Goal: Information Seeking & Learning: Check status

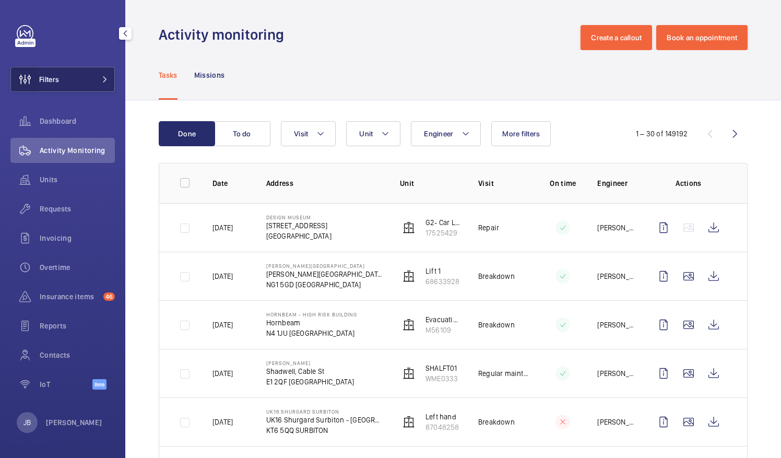
click at [25, 84] on wm-front-icon-button at bounding box center [25, 79] width 28 height 25
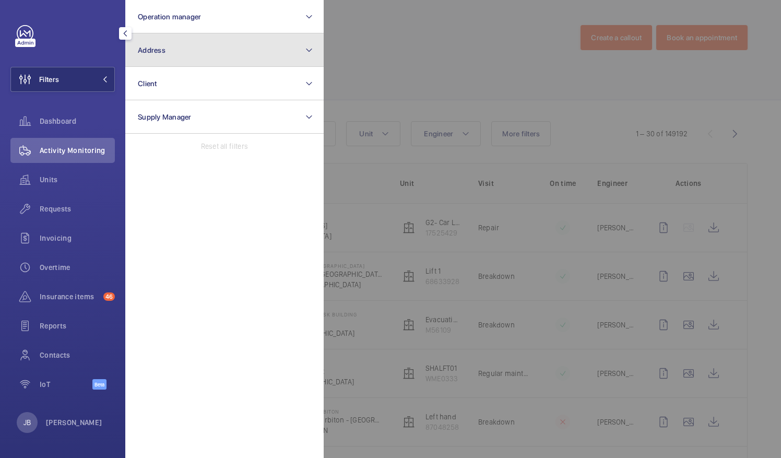
click at [179, 42] on button "Address" at bounding box center [224, 49] width 198 height 33
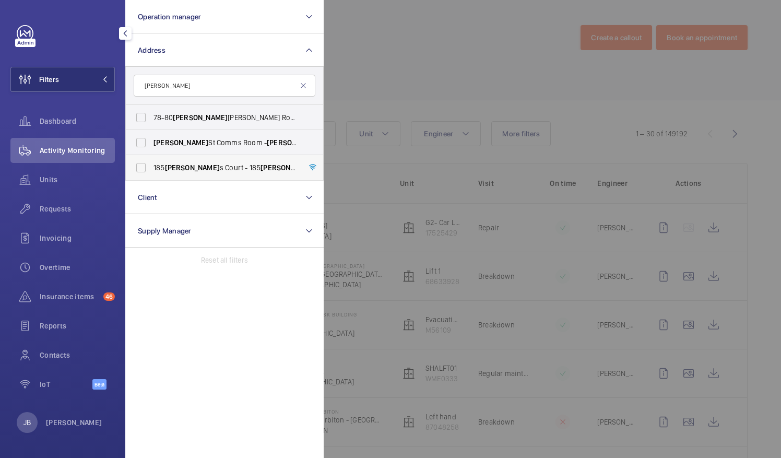
type input "[PERSON_NAME]"
click at [138, 166] on label "[STREET_ADDRESS][PERSON_NAME][PERSON_NAME]" at bounding box center [217, 167] width 182 height 25
click at [138, 166] on input "[STREET_ADDRESS][PERSON_NAME][PERSON_NAME]" at bounding box center [141, 167] width 21 height 21
checkbox input "true"
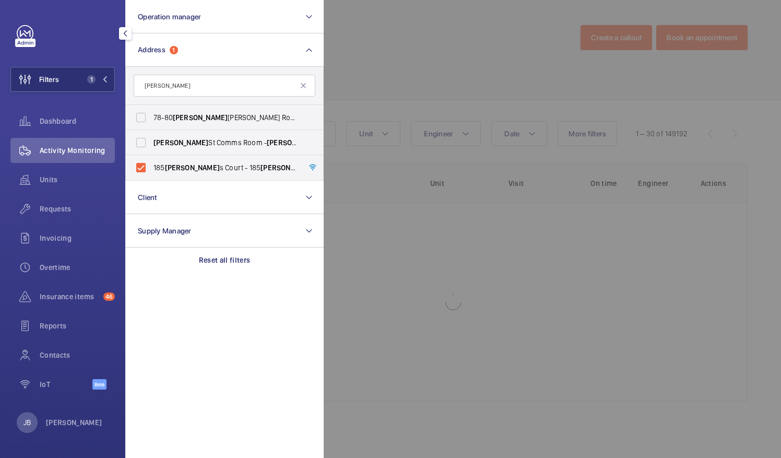
click at [352, 52] on div at bounding box center [714, 229] width 781 height 458
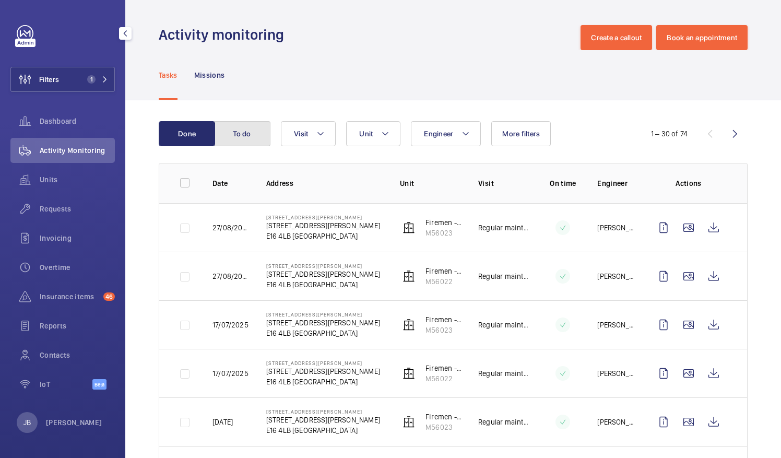
click at [249, 141] on button "To do" at bounding box center [242, 133] width 56 height 25
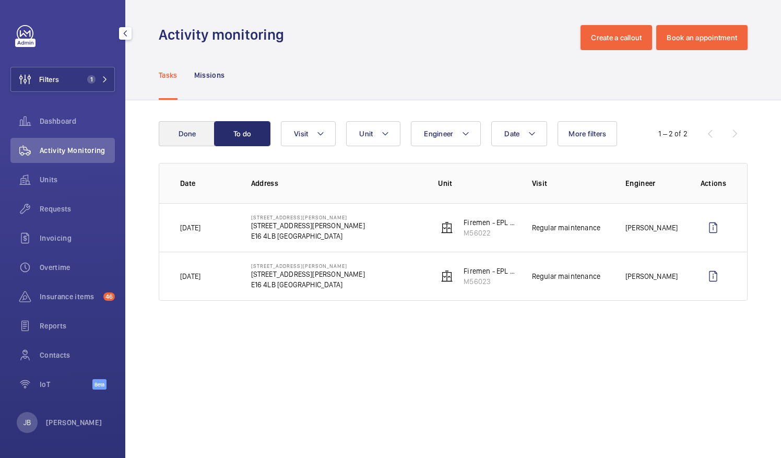
click at [192, 136] on button "Done" at bounding box center [187, 133] width 56 height 25
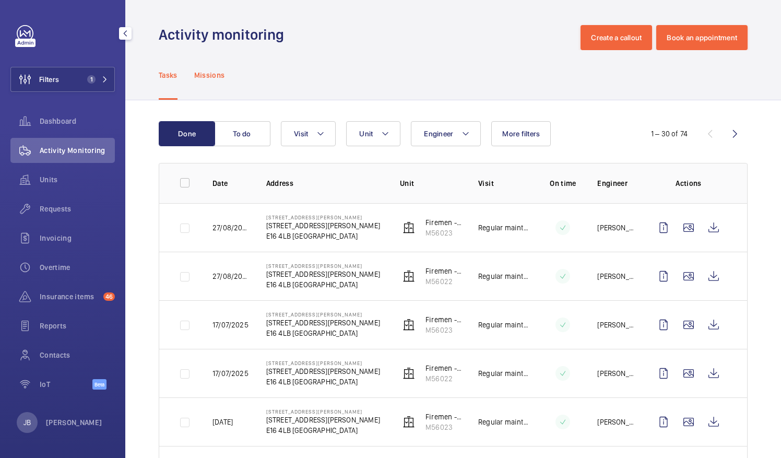
click at [209, 79] on p "Missions" at bounding box center [209, 75] width 31 height 10
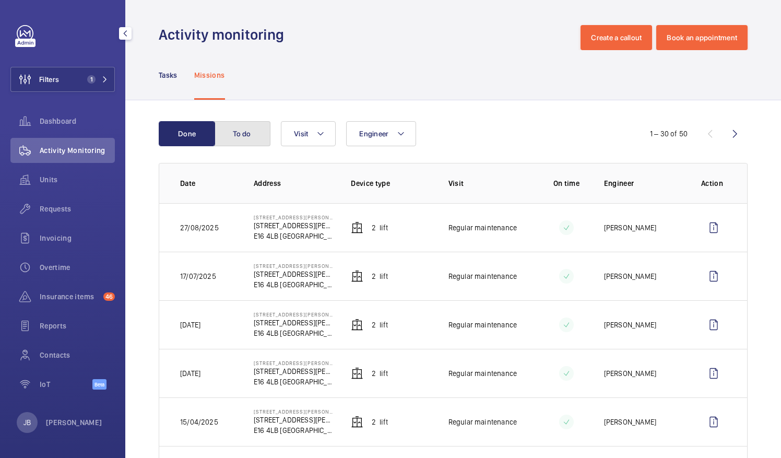
click at [228, 140] on button "To do" at bounding box center [242, 133] width 56 height 25
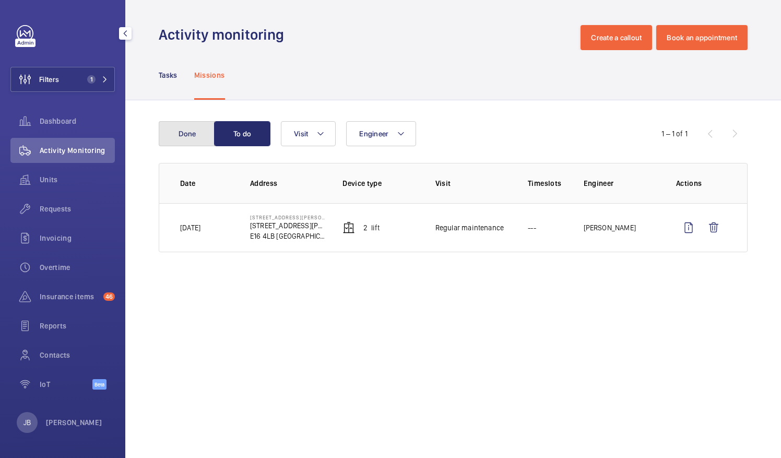
click at [182, 138] on button "Done" at bounding box center [187, 133] width 56 height 25
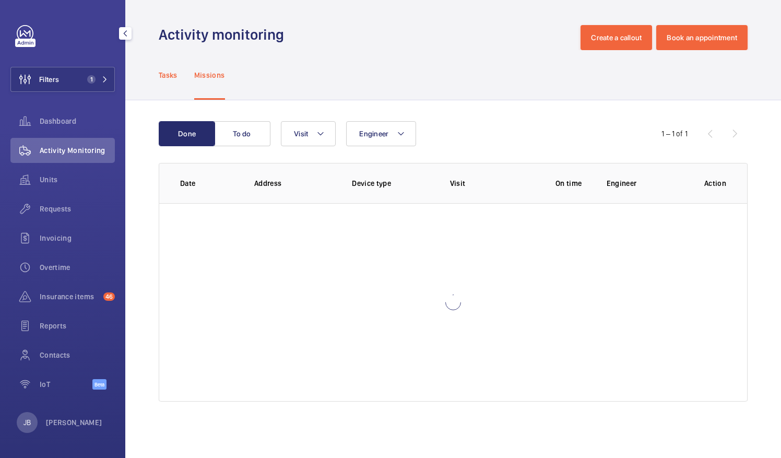
click at [166, 82] on div "Tasks" at bounding box center [168, 75] width 19 height 50
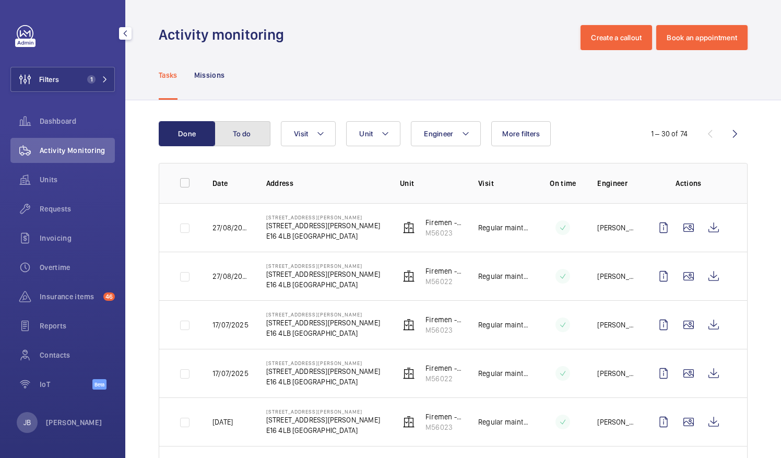
click at [235, 129] on button "To do" at bounding box center [242, 133] width 56 height 25
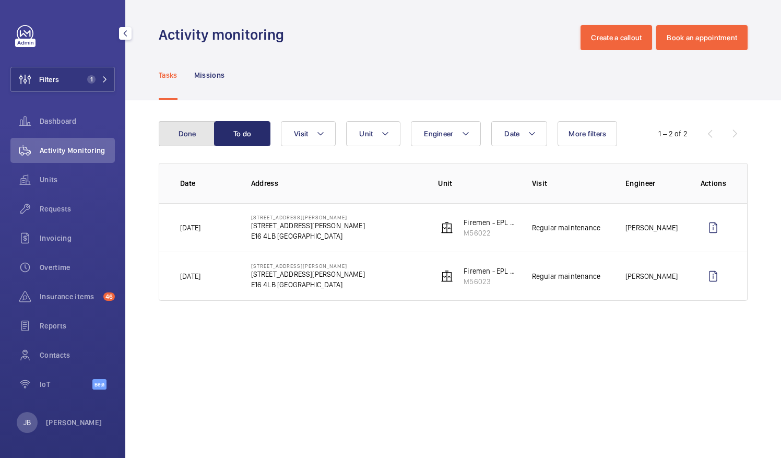
click at [186, 131] on button "Done" at bounding box center [187, 133] width 56 height 25
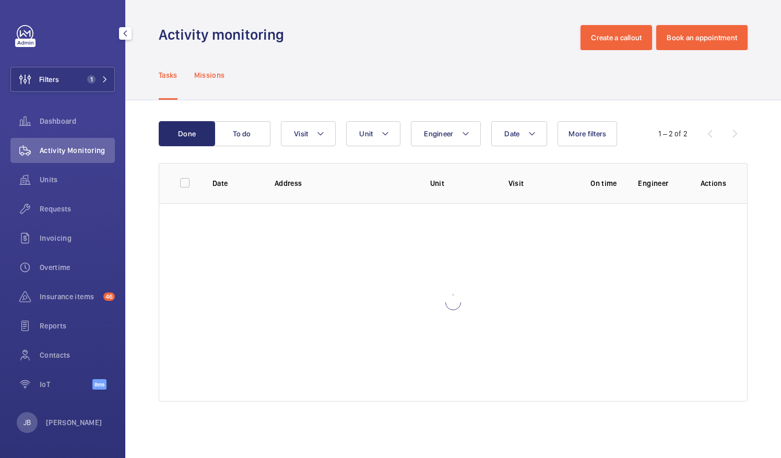
click at [211, 77] on p "Missions" at bounding box center [209, 75] width 31 height 10
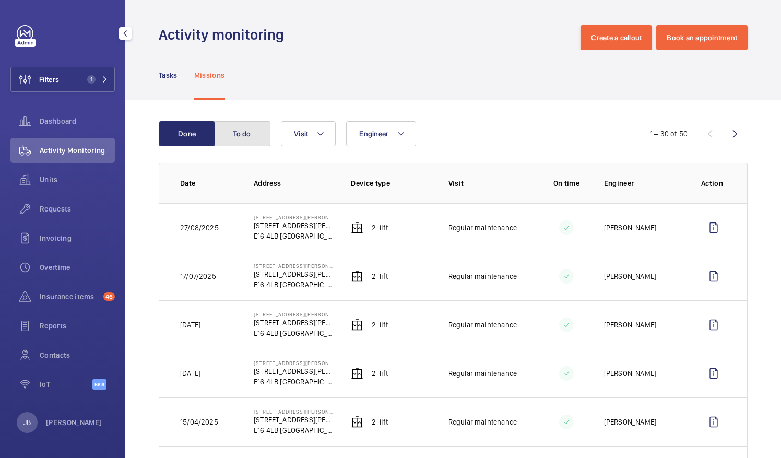
click at [244, 133] on button "To do" at bounding box center [242, 133] width 56 height 25
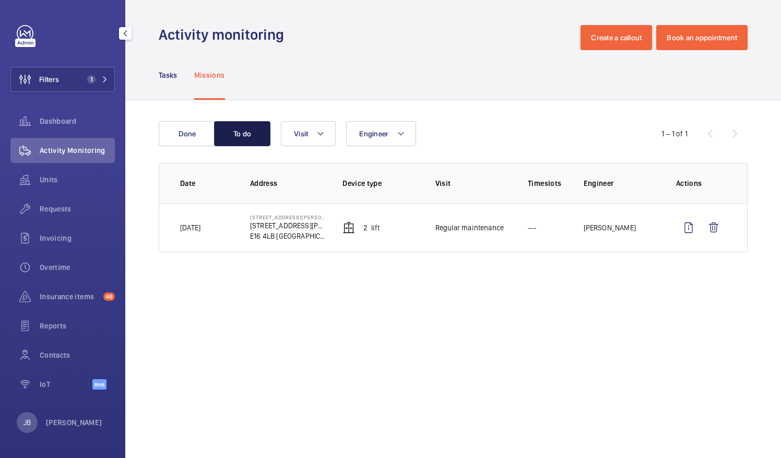
click at [244, 133] on button "To do" at bounding box center [242, 133] width 56 height 25
click at [188, 138] on button "Done" at bounding box center [187, 133] width 56 height 25
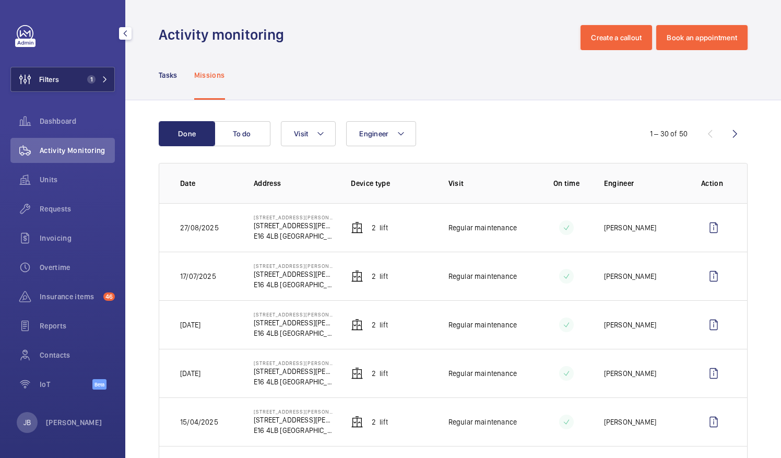
click at [73, 75] on button "Filters 1" at bounding box center [62, 79] width 104 height 25
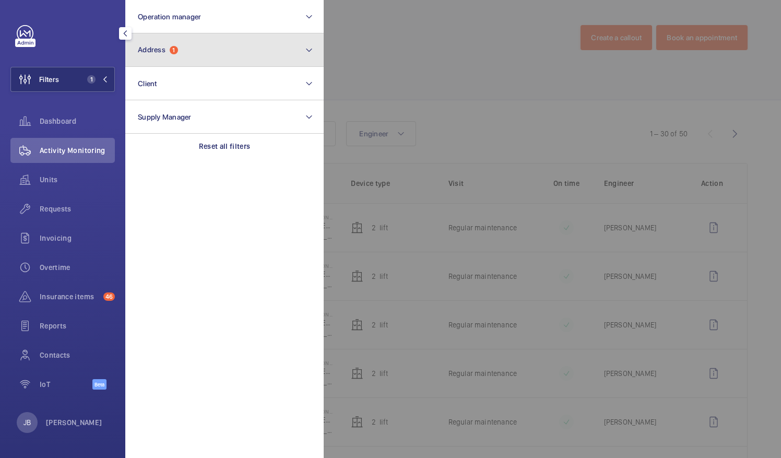
click at [220, 56] on button "Address 1" at bounding box center [224, 49] width 198 height 33
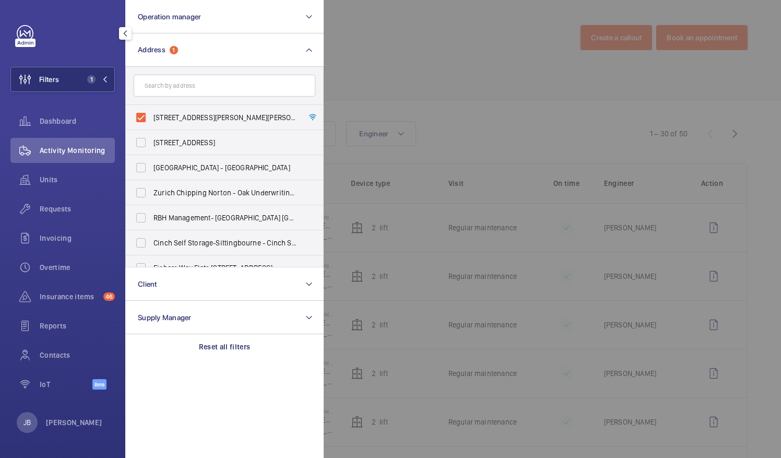
click at [187, 86] on input "text" at bounding box center [225, 86] width 182 height 22
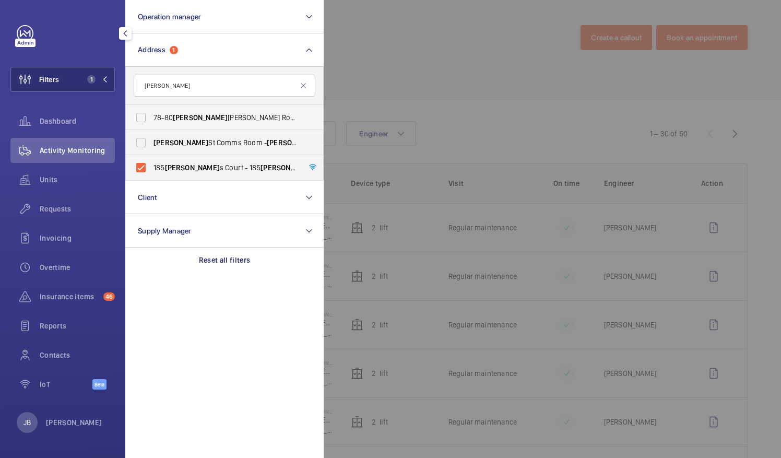
type input "[PERSON_NAME]"
click at [138, 116] on label "[STREET_ADDRESS][PERSON_NAME][PERSON_NAME]" at bounding box center [217, 117] width 182 height 25
click at [138, 116] on input "[STREET_ADDRESS][PERSON_NAME][PERSON_NAME]" at bounding box center [141, 117] width 21 height 21
checkbox input "true"
click at [445, 31] on div at bounding box center [714, 229] width 781 height 458
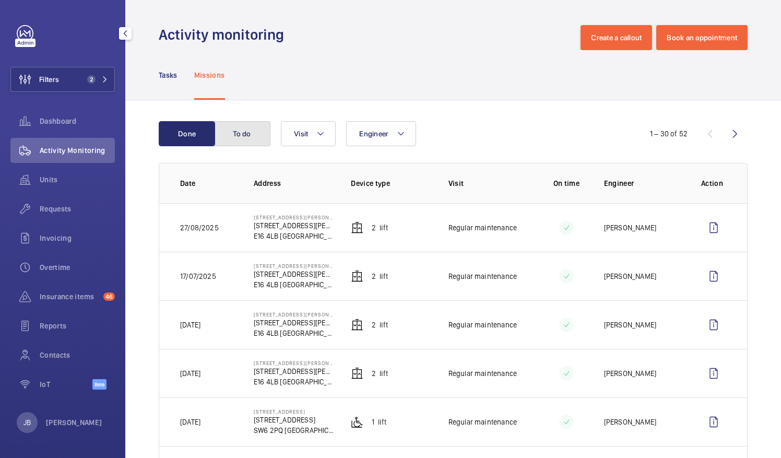
click at [256, 140] on button "To do" at bounding box center [242, 133] width 56 height 25
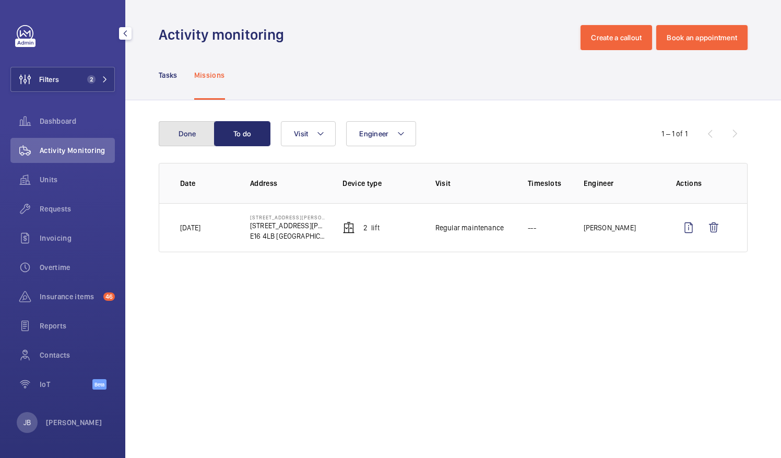
click at [209, 134] on button "Done" at bounding box center [187, 133] width 56 height 25
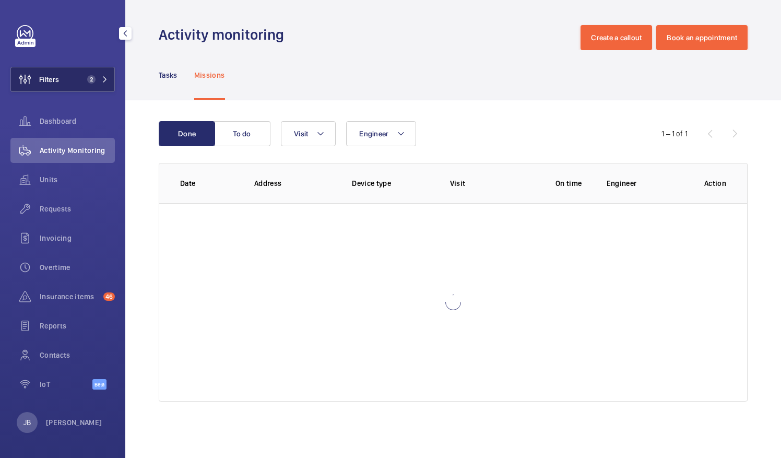
click at [101, 83] on span "2" at bounding box center [95, 79] width 25 height 8
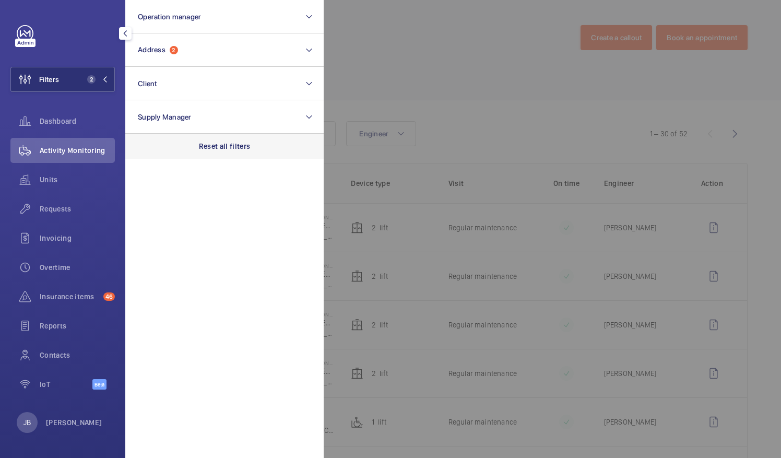
click at [227, 146] on p "Reset all filters" at bounding box center [225, 146] width 52 height 10
click at [406, 53] on div at bounding box center [714, 229] width 781 height 458
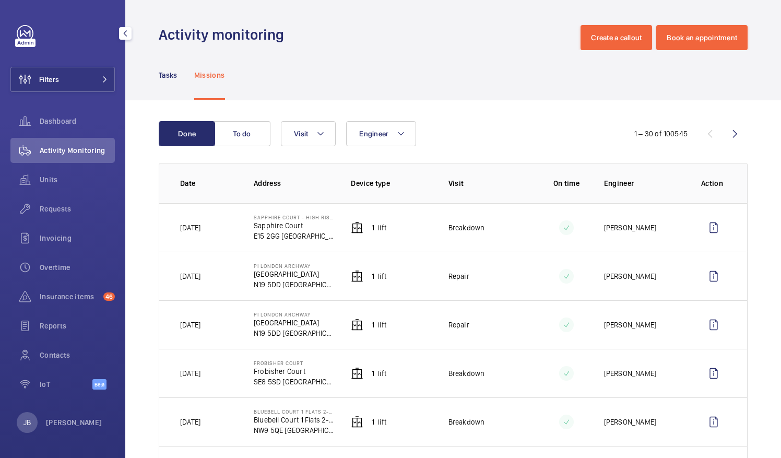
click at [406, 53] on div "Tasks Missions" at bounding box center [453, 75] width 589 height 50
drag, startPoint x: 32, startPoint y: 80, endPoint x: 39, endPoint y: 75, distance: 8.2
click at [32, 80] on wm-front-icon-button at bounding box center [25, 79] width 28 height 25
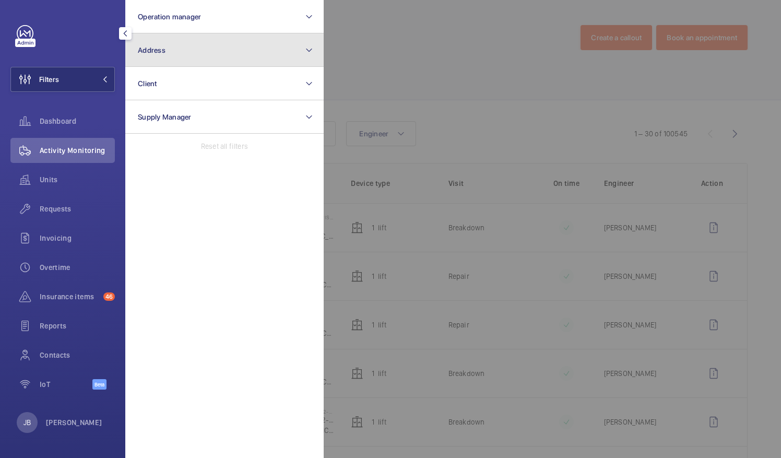
click at [173, 50] on button "Address" at bounding box center [224, 49] width 198 height 33
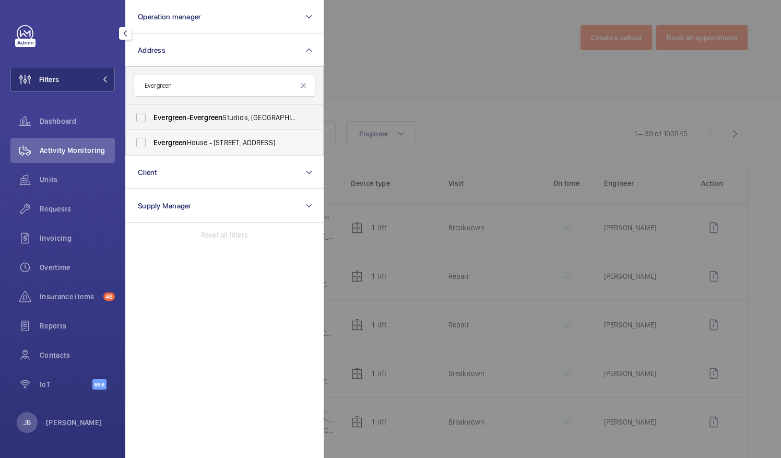
type input "Evergreen"
click at [142, 145] on label "[GEOGRAPHIC_DATA] - [STREET_ADDRESS]" at bounding box center [217, 142] width 182 height 25
click at [142, 145] on input "[GEOGRAPHIC_DATA] - [STREET_ADDRESS]" at bounding box center [141, 142] width 21 height 21
checkbox input "true"
click at [374, 74] on div at bounding box center [714, 229] width 781 height 458
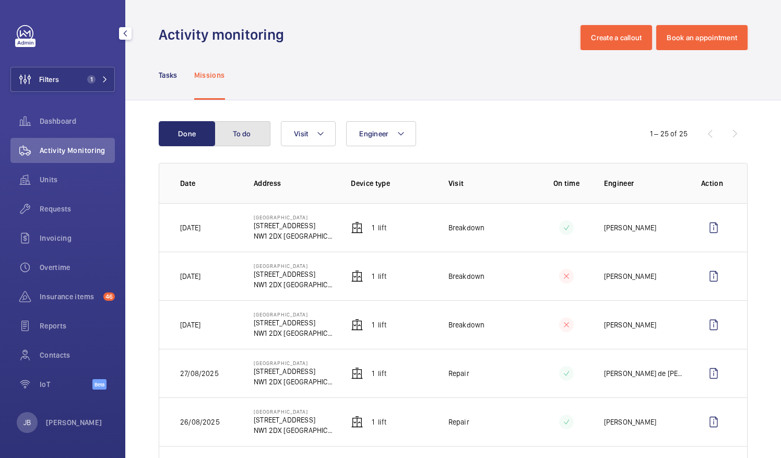
click at [237, 125] on button "To do" at bounding box center [242, 133] width 56 height 25
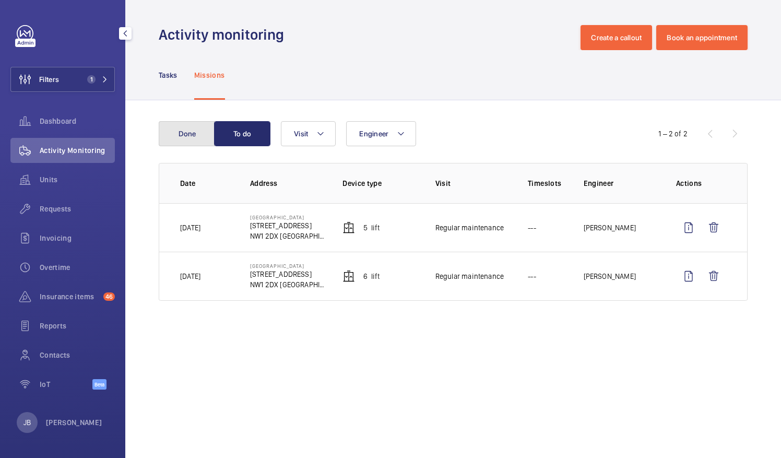
click at [191, 134] on button "Done" at bounding box center [187, 133] width 56 height 25
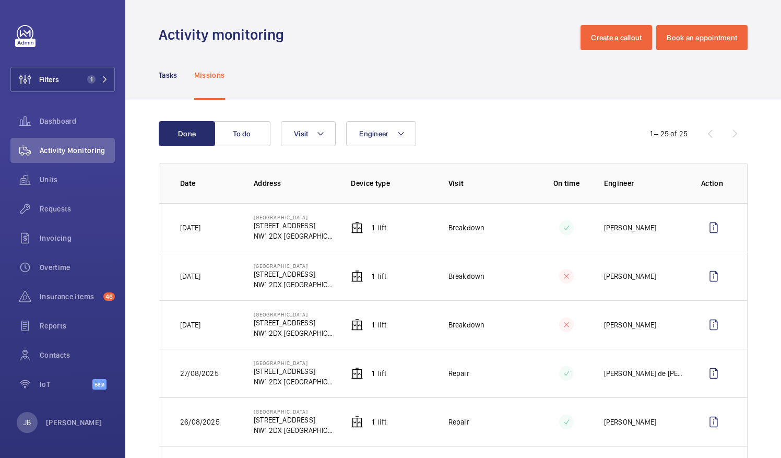
scroll to position [52, 0]
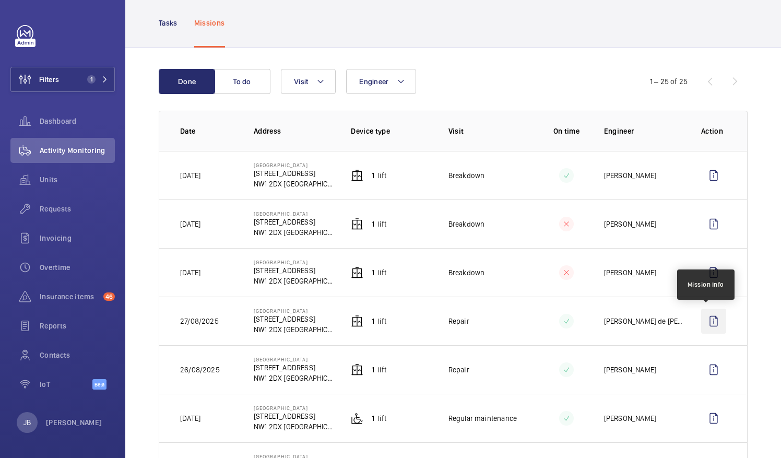
click at [705, 315] on wm-front-icon-button at bounding box center [713, 321] width 25 height 25
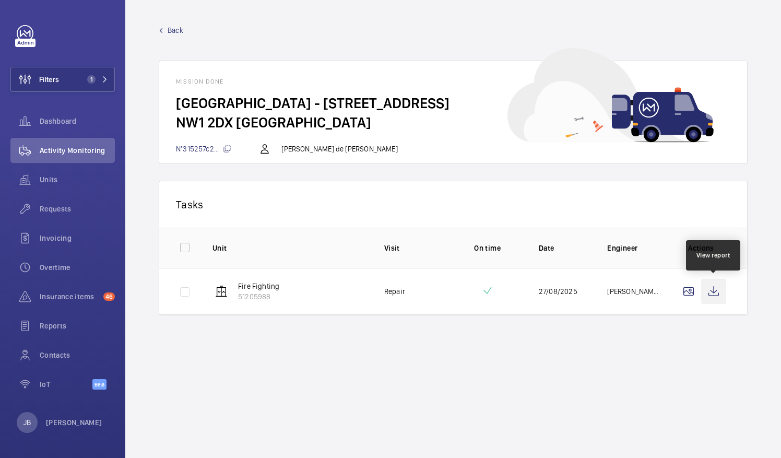
click at [709, 295] on wm-front-icon-button at bounding box center [713, 291] width 25 height 25
click at [159, 30] on wm-front-mission-details "Back Mission done Evergreen House - [STREET_ADDRESS]315257c2... [PERSON_NAME] d…" at bounding box center [453, 229] width 656 height 458
click at [172, 30] on span "Back" at bounding box center [176, 30] width 16 height 10
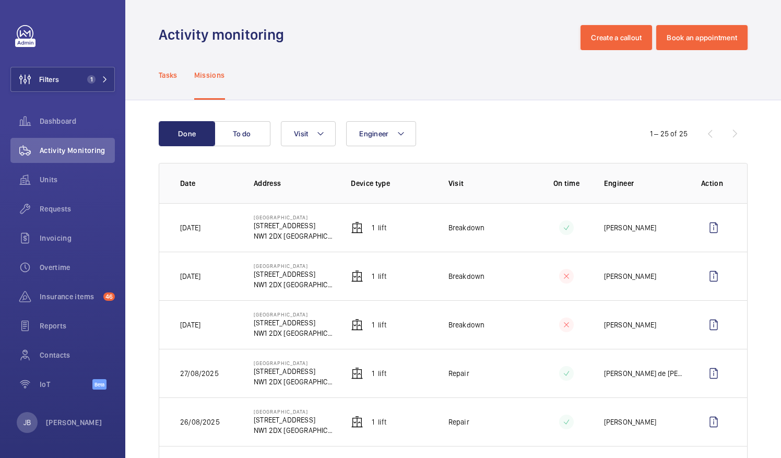
click at [171, 72] on p "Tasks" at bounding box center [168, 75] width 19 height 10
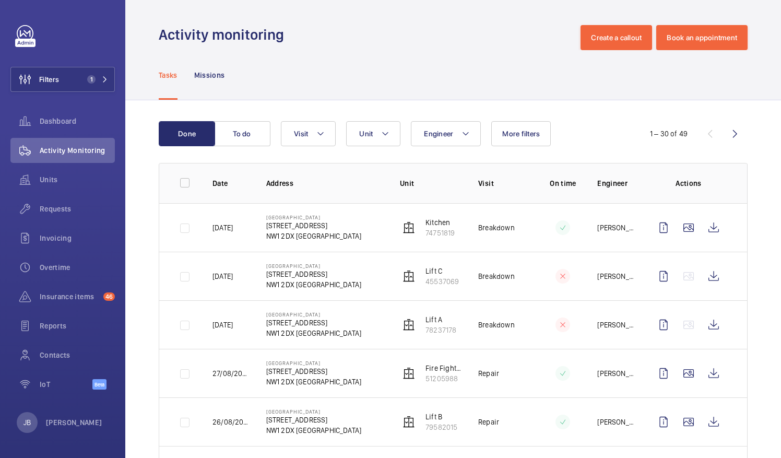
scroll to position [104, 0]
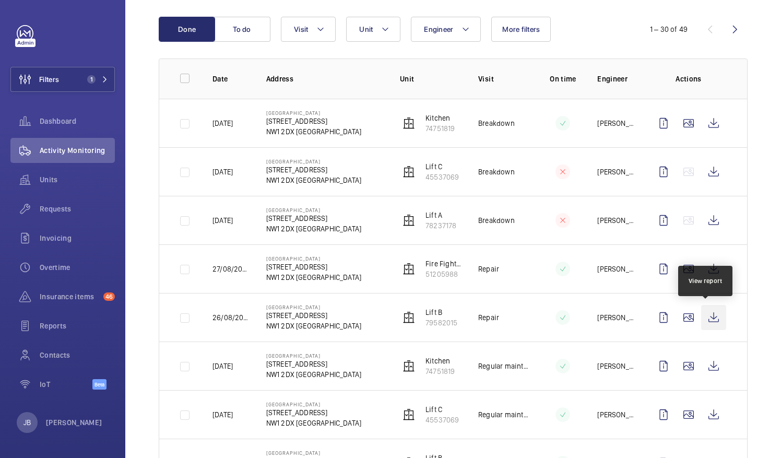
click at [706, 315] on wm-front-icon-button at bounding box center [713, 317] width 25 height 25
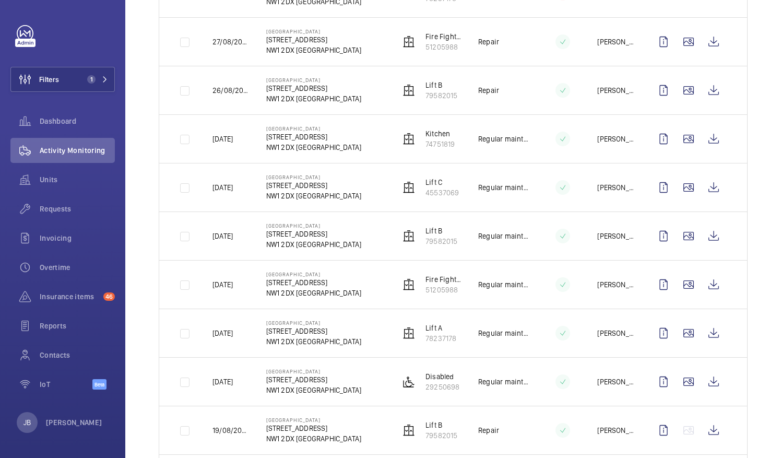
scroll to position [366, 0]
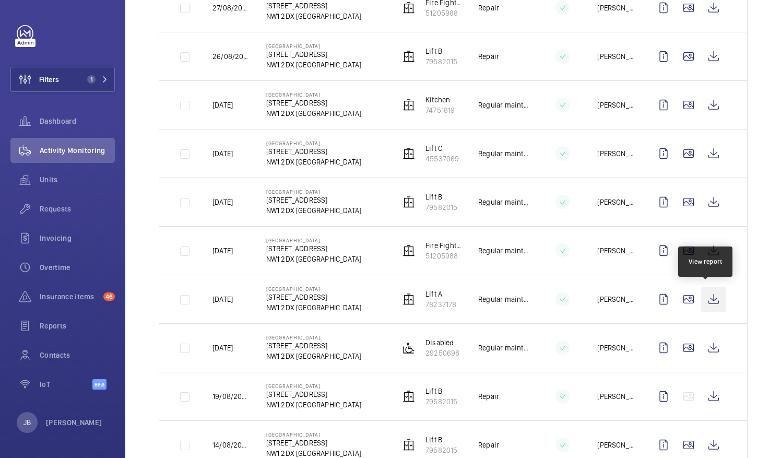
click at [703, 297] on wm-front-icon-button at bounding box center [713, 299] width 25 height 25
click at [53, 296] on span "Insurance items" at bounding box center [70, 296] width 60 height 10
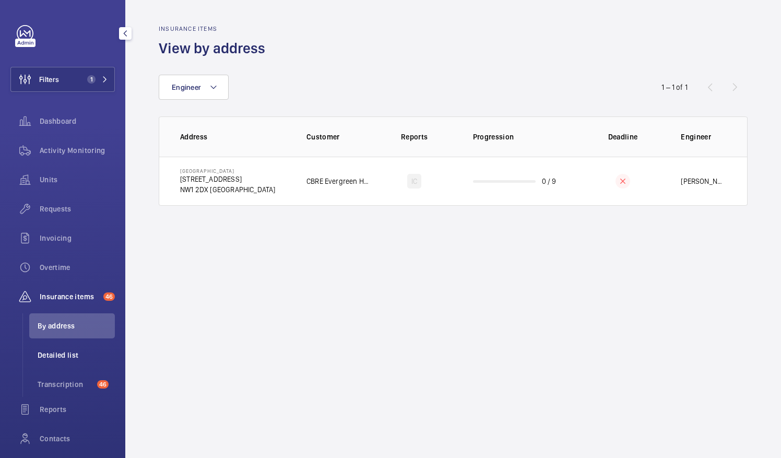
click at [49, 353] on span "Detailed list" at bounding box center [76, 355] width 77 height 10
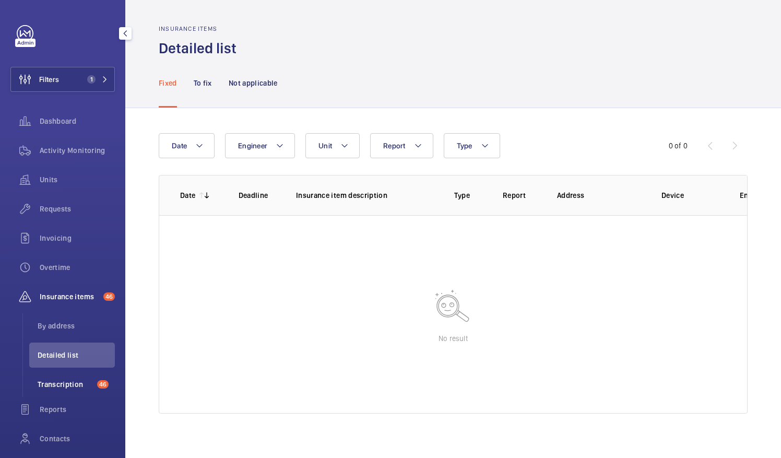
click at [65, 383] on span "Transcription" at bounding box center [65, 384] width 55 height 10
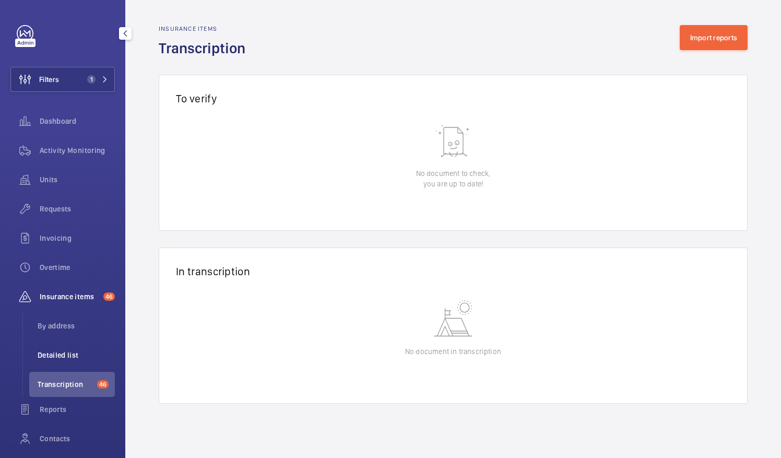
click at [66, 353] on span "Detailed list" at bounding box center [76, 355] width 77 height 10
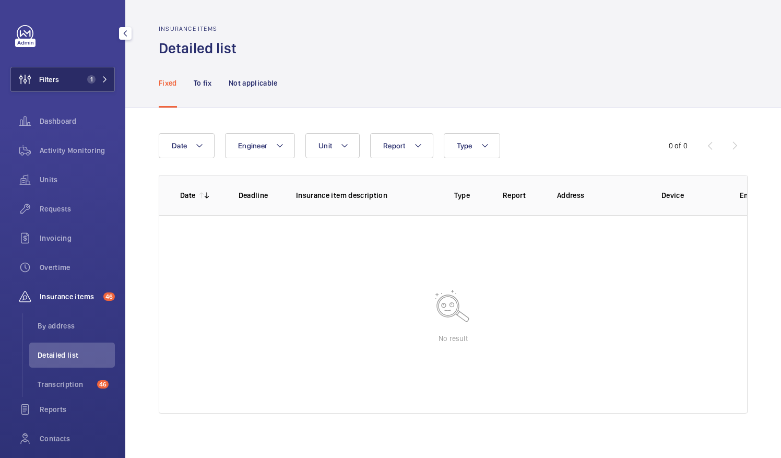
click at [67, 91] on button "Filters 1" at bounding box center [62, 79] width 104 height 25
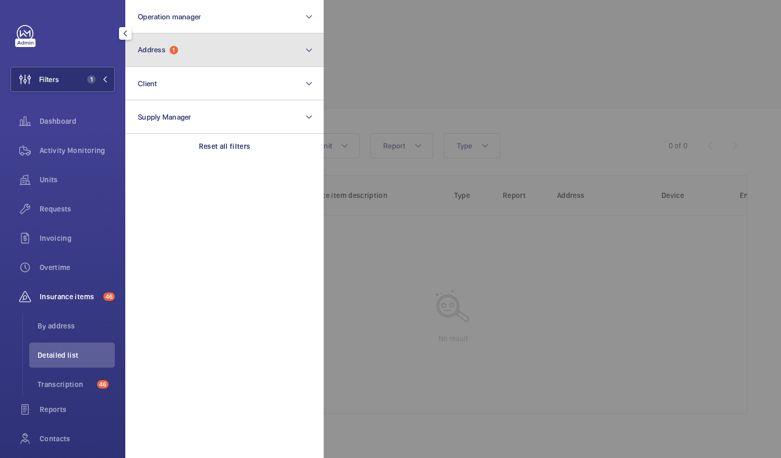
click at [199, 62] on button "Address 1" at bounding box center [224, 49] width 198 height 33
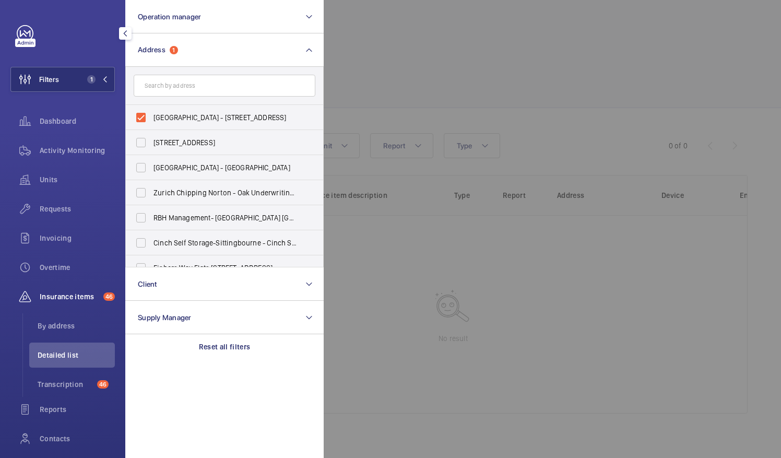
click at [206, 90] on input "text" at bounding box center [225, 86] width 182 height 22
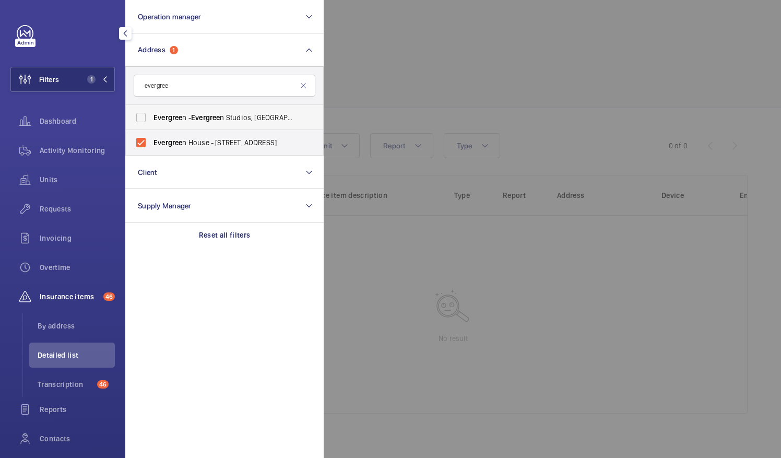
type input "evergree"
click at [162, 114] on span "Evergree" at bounding box center [168, 117] width 29 height 8
click at [151, 114] on input "Evergree n - [GEOGRAPHIC_DATA], [GEOGRAPHIC_DATA] 1QH" at bounding box center [141, 117] width 21 height 21
checkbox input "true"
click at [457, 51] on div at bounding box center [714, 229] width 781 height 458
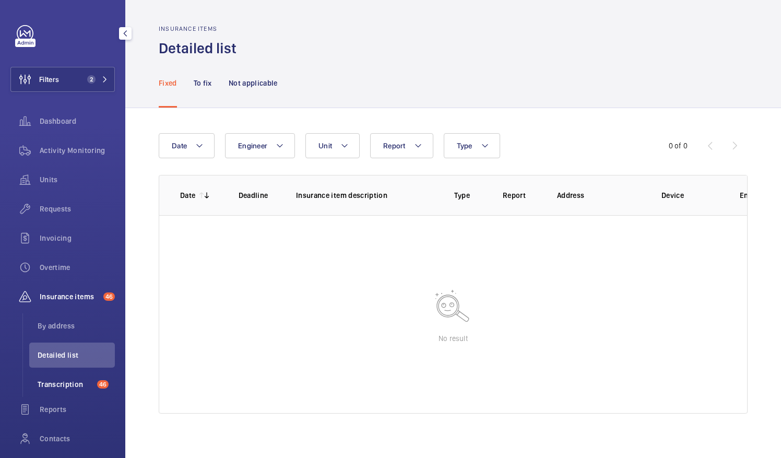
click at [56, 380] on span "Transcription" at bounding box center [65, 384] width 55 height 10
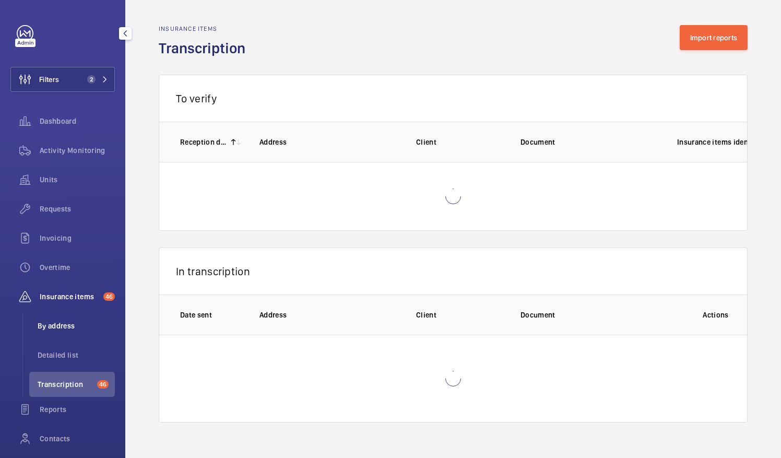
click at [56, 322] on span "By address" at bounding box center [76, 326] width 77 height 10
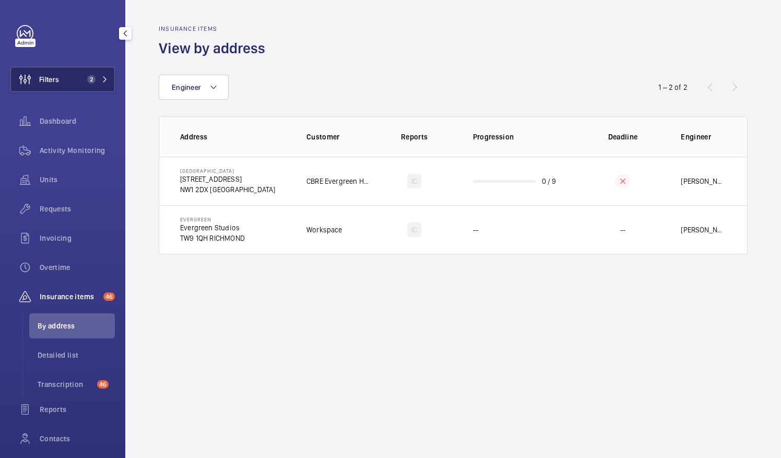
click at [73, 87] on button "Filters 2" at bounding box center [62, 79] width 104 height 25
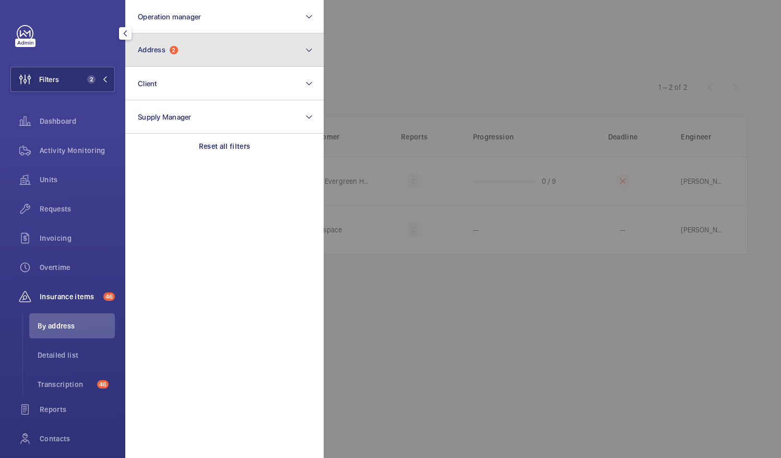
click at [197, 52] on button "Address 2" at bounding box center [224, 49] width 198 height 33
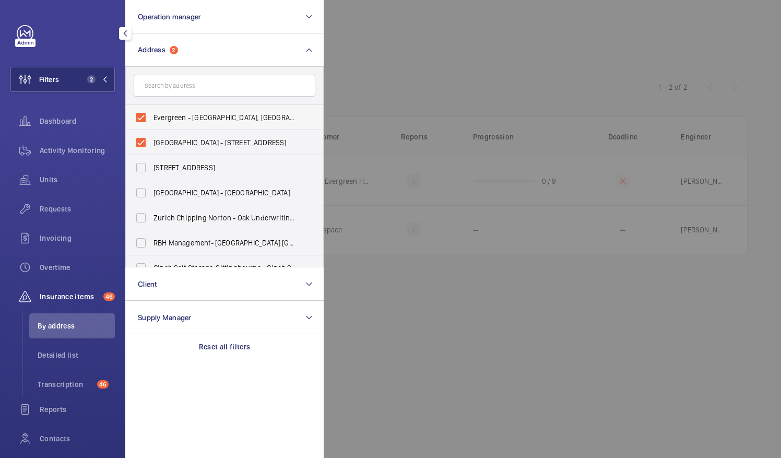
click at [142, 112] on label "Evergreen - [GEOGRAPHIC_DATA], [GEOGRAPHIC_DATA] 1QH" at bounding box center [217, 117] width 182 height 25
click at [142, 112] on input "Evergreen - [GEOGRAPHIC_DATA], [GEOGRAPHIC_DATA] 1QH" at bounding box center [141, 117] width 21 height 21
checkbox input "false"
click at [449, 64] on div at bounding box center [714, 229] width 781 height 458
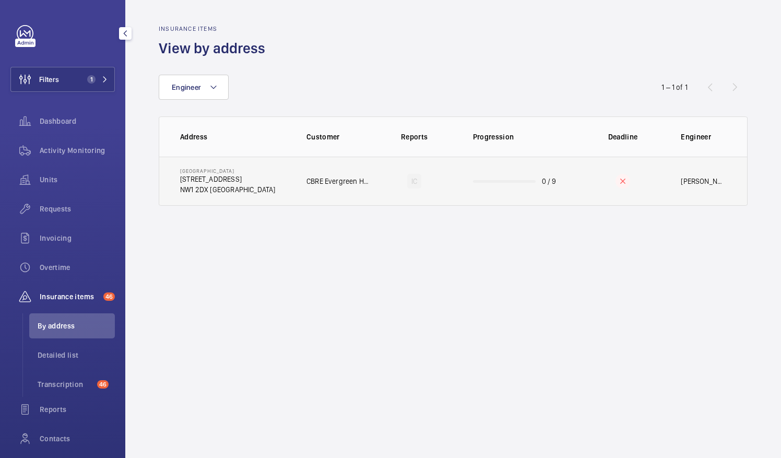
click at [299, 184] on td "CBRE Evergreen House" at bounding box center [331, 181] width 83 height 49
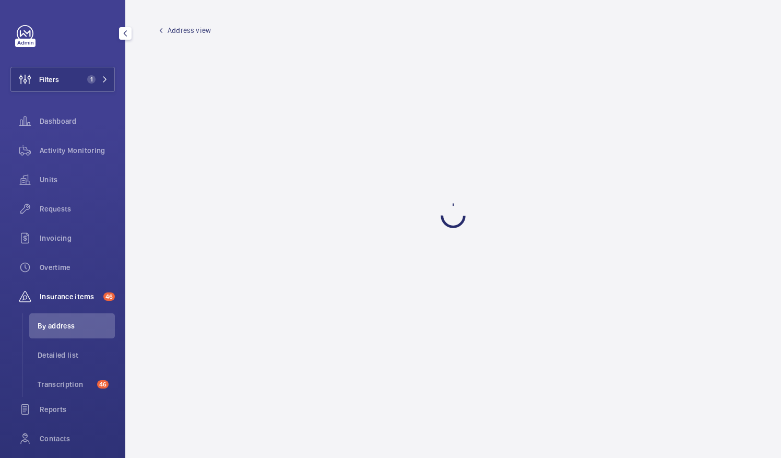
click at [187, 33] on span "Address view" at bounding box center [189, 30] width 43 height 10
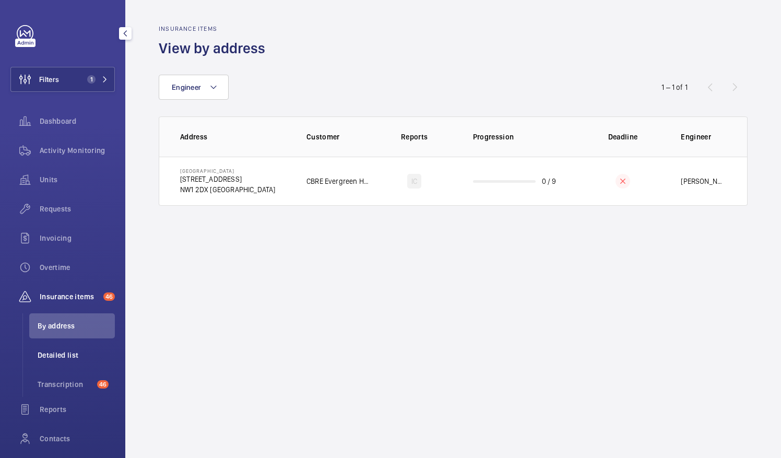
click at [55, 353] on span "Detailed list" at bounding box center [76, 355] width 77 height 10
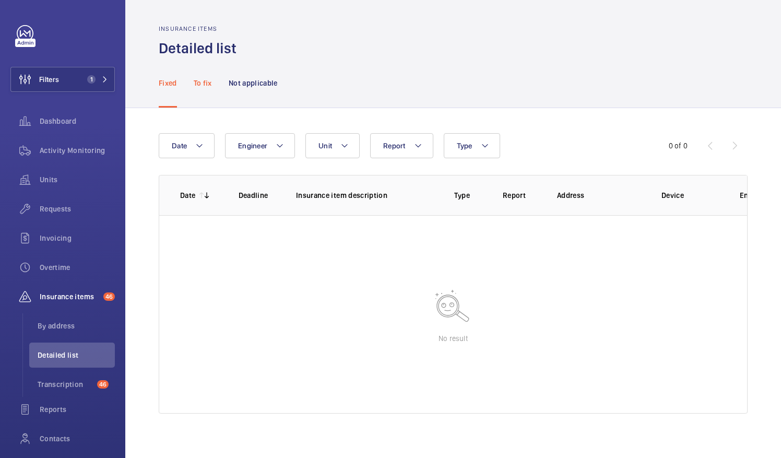
click at [206, 88] on div "To fix" at bounding box center [203, 83] width 18 height 50
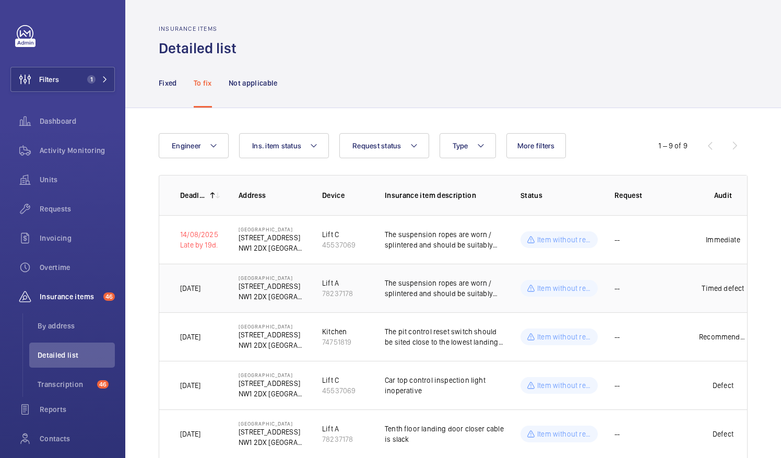
click at [435, 286] on p "The suspension ropes are worn / splintered and should be suitably renewed [DATE]" at bounding box center [444, 288] width 119 height 21
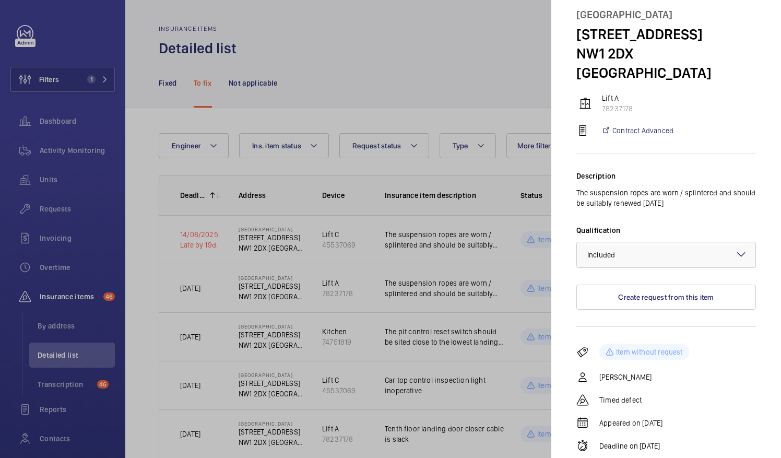
scroll to position [52, 0]
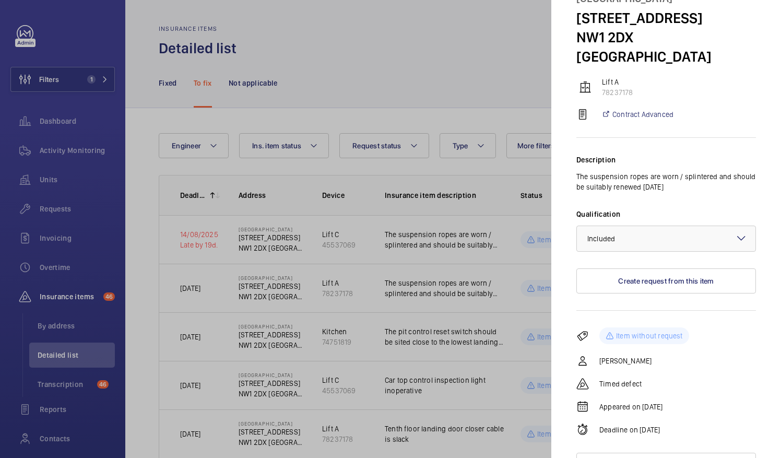
click at [78, 147] on div at bounding box center [390, 229] width 781 height 458
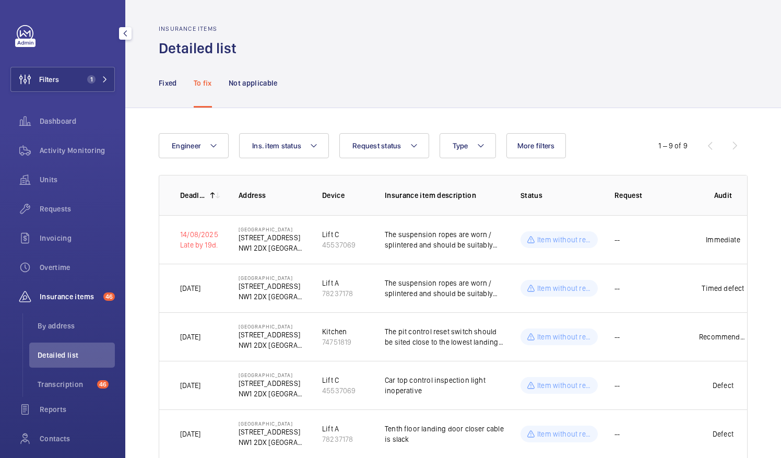
click at [73, 149] on span "Activity Monitoring" at bounding box center [77, 150] width 75 height 10
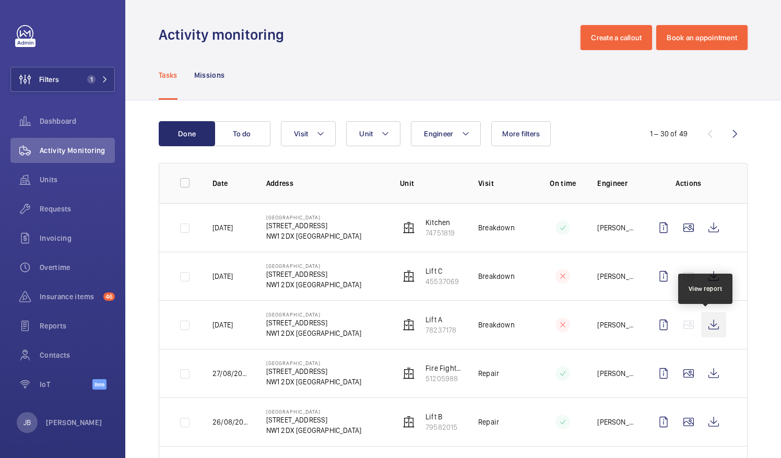
click at [709, 323] on wm-front-icon-button at bounding box center [713, 324] width 25 height 25
click at [57, 210] on span "Requests" at bounding box center [77, 209] width 75 height 10
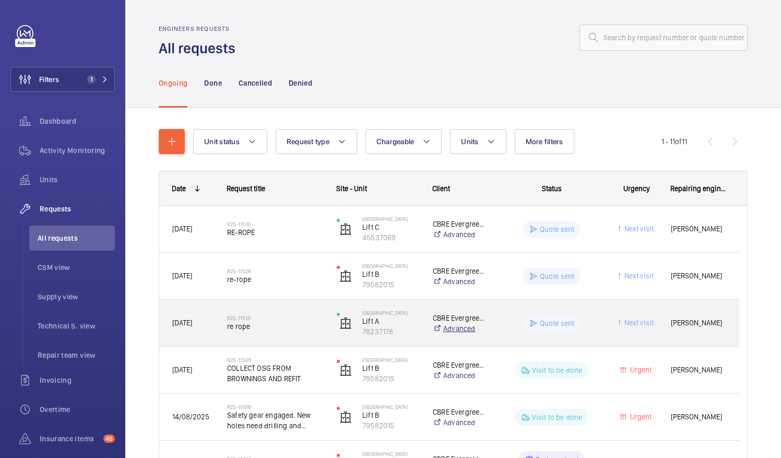
click at [452, 330] on link "Advanced" at bounding box center [460, 328] width 55 height 10
click at [543, 325] on p "Quote sent" at bounding box center [557, 323] width 35 height 10
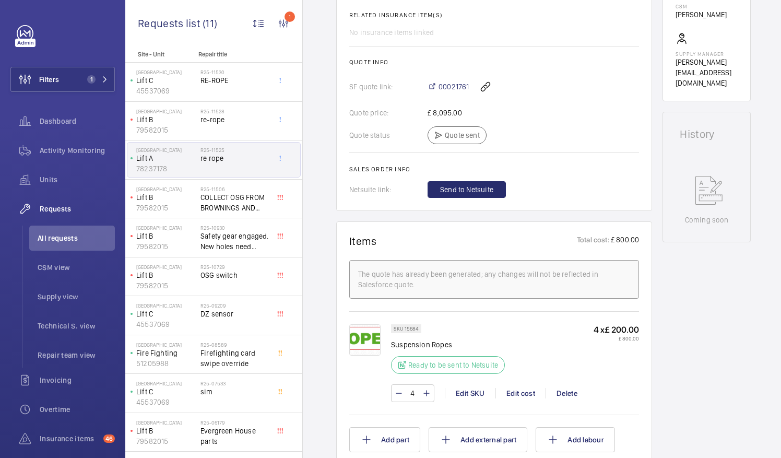
scroll to position [313, 0]
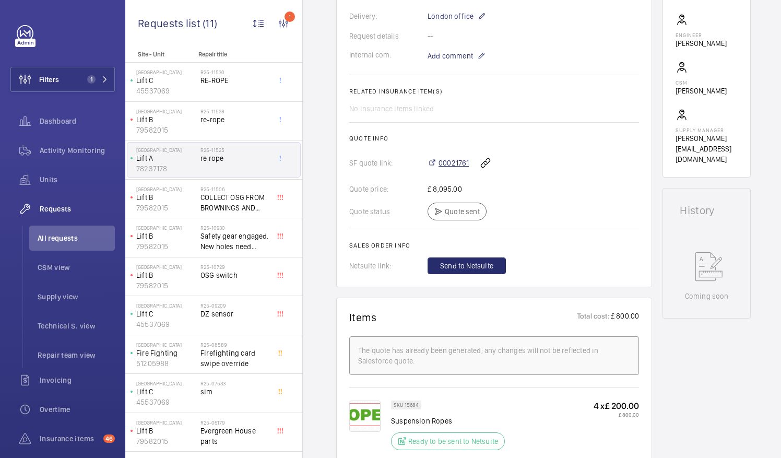
click at [457, 164] on span "00021761" at bounding box center [454, 163] width 30 height 10
click at [58, 213] on span "Requests" at bounding box center [77, 209] width 75 height 10
click at [57, 208] on span "Requests" at bounding box center [77, 209] width 75 height 10
click at [58, 235] on span "All requests" at bounding box center [76, 238] width 77 height 10
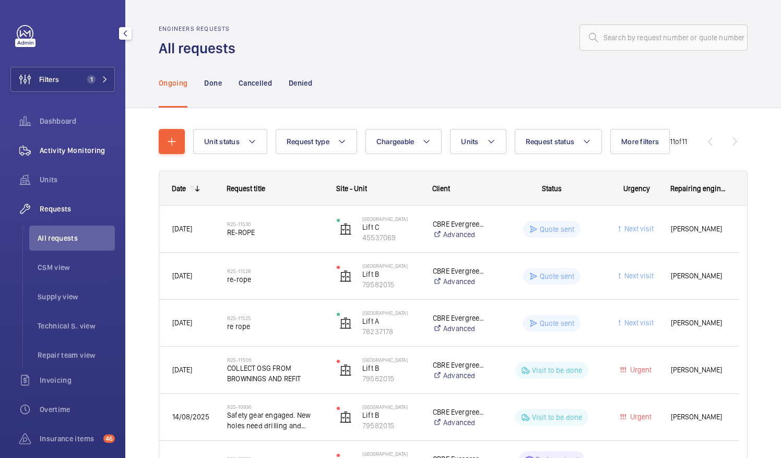
click at [84, 149] on span "Activity Monitoring" at bounding box center [77, 150] width 75 height 10
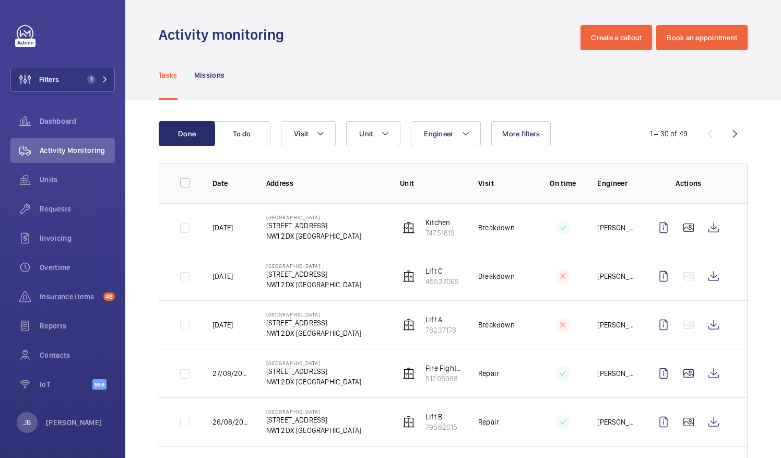
scroll to position [52, 0]
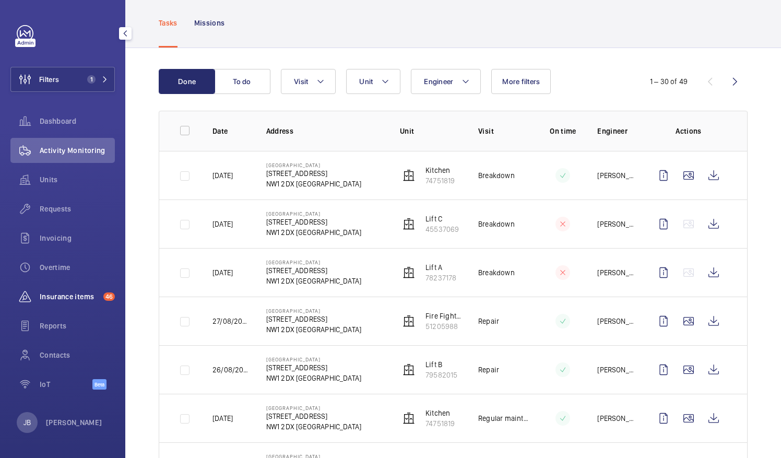
click at [76, 298] on span "Insurance items" at bounding box center [70, 296] width 60 height 10
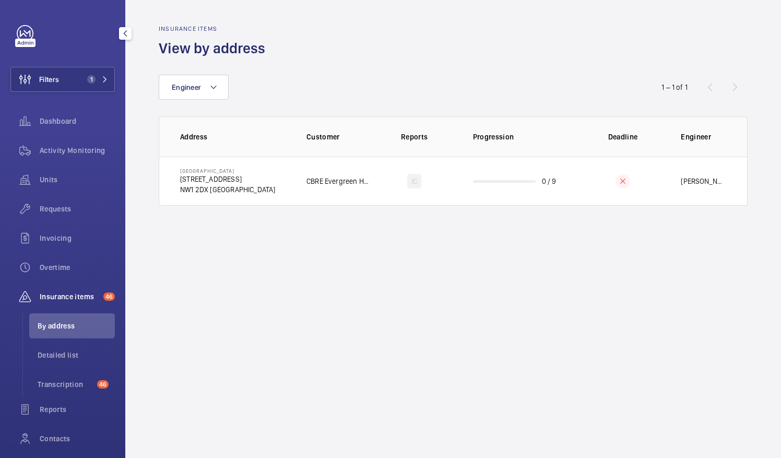
click at [51, 332] on li "By address" at bounding box center [72, 325] width 86 height 25
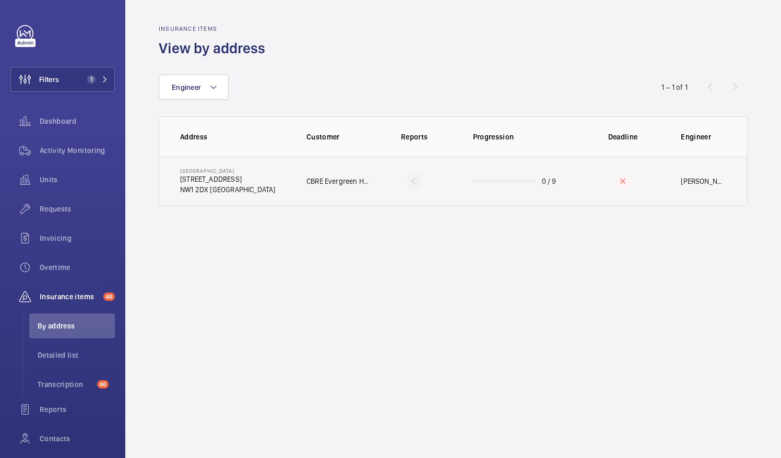
click at [455, 189] on td "IC" at bounding box center [415, 181] width 84 height 49
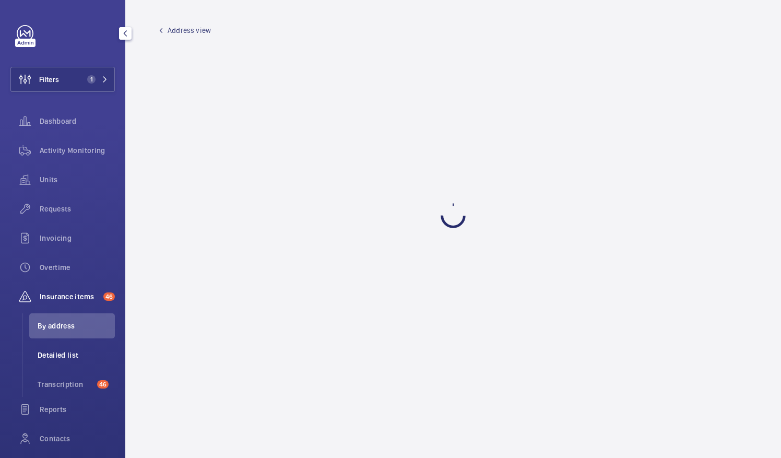
click at [47, 362] on li "Detailed list" at bounding box center [72, 355] width 86 height 25
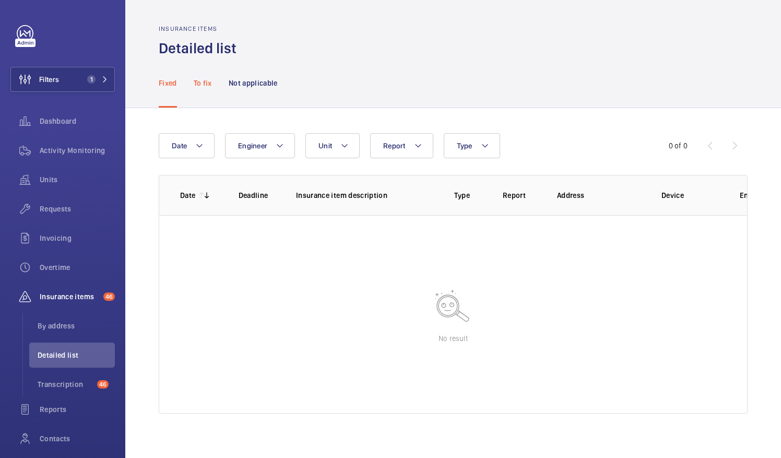
click at [199, 83] on p "To fix" at bounding box center [203, 83] width 18 height 10
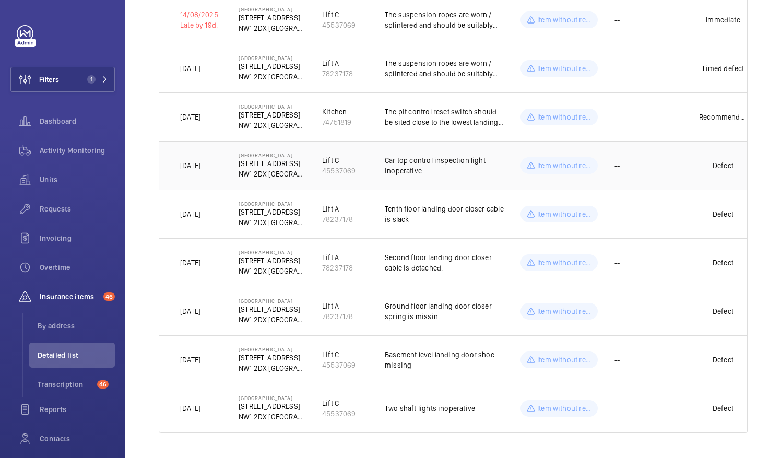
scroll to position [226, 0]
